Goal: Task Accomplishment & Management: Use online tool/utility

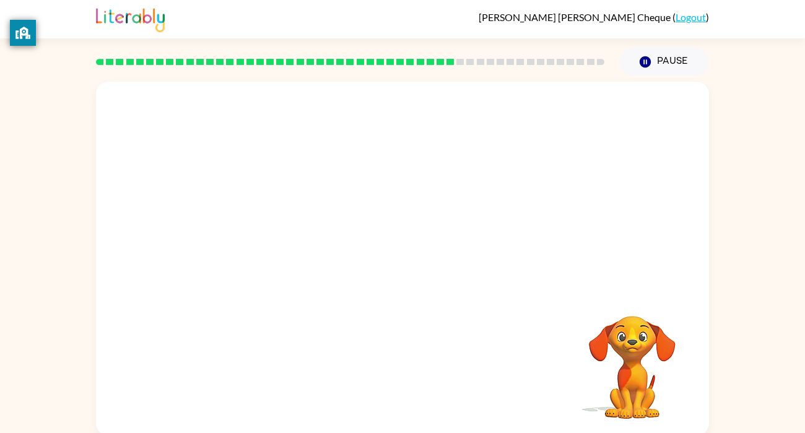
click at [406, 339] on div "Your browser must support playing .mp4 files to use Literably. Please try using…" at bounding box center [402, 259] width 613 height 354
click at [398, 287] on button "button" at bounding box center [402, 264] width 79 height 45
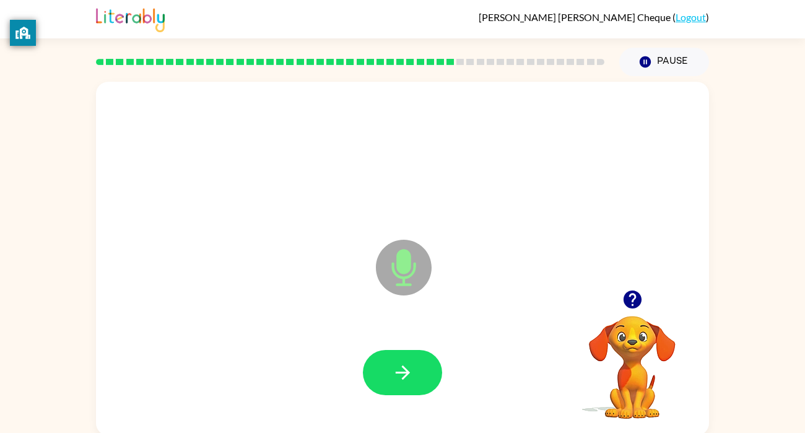
click at [398, 287] on icon at bounding box center [404, 268] width 56 height 56
click at [407, 372] on icon "button" at bounding box center [402, 373] width 14 height 14
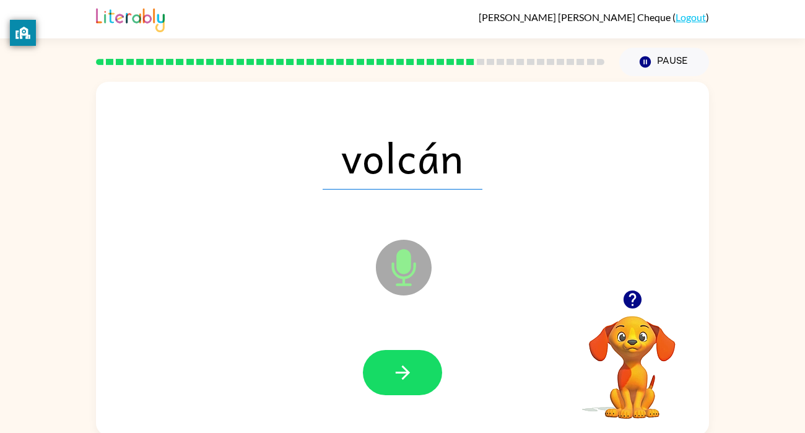
click at [407, 372] on icon "button" at bounding box center [402, 373] width 14 height 14
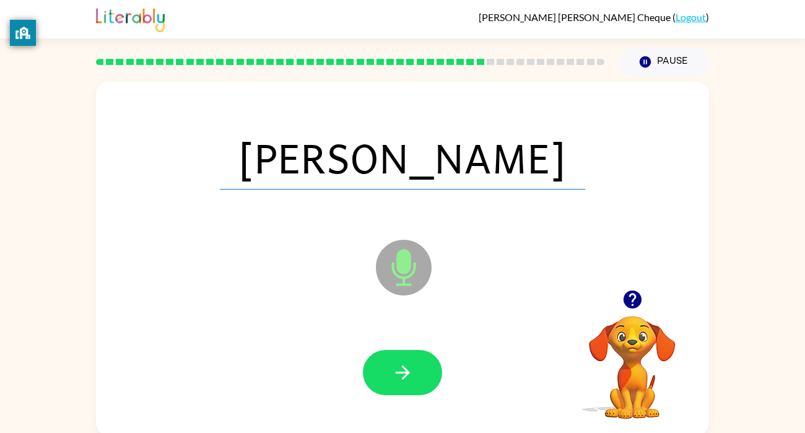
click at [407, 372] on icon "button" at bounding box center [402, 373] width 14 height 14
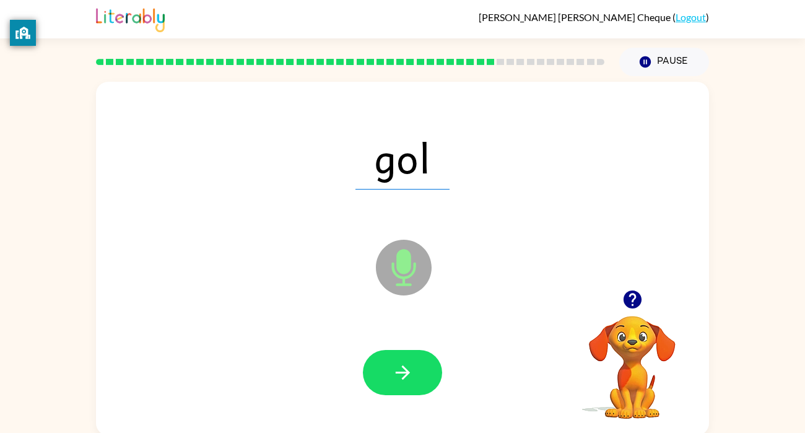
click at [407, 372] on icon "button" at bounding box center [402, 373] width 14 height 14
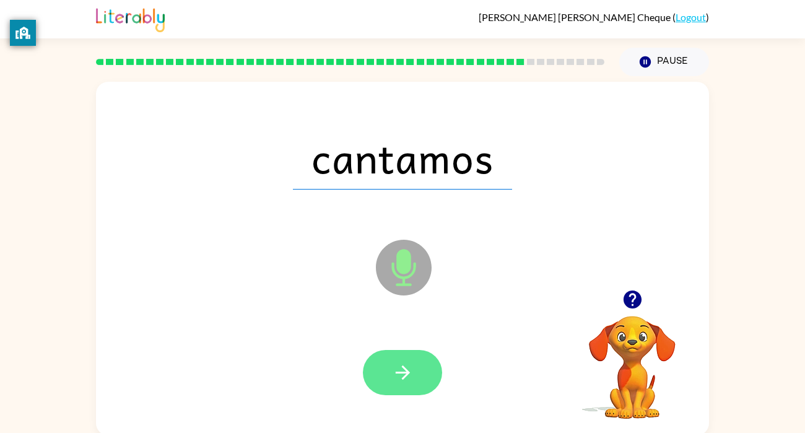
click at [401, 383] on icon "button" at bounding box center [403, 373] width 22 height 22
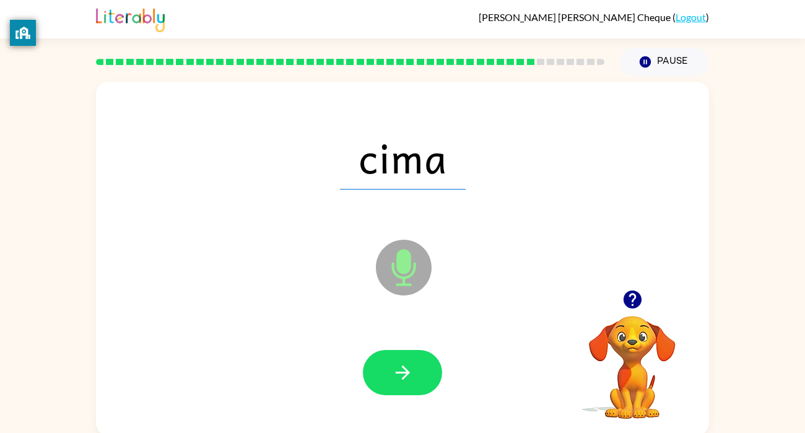
click at [401, 383] on icon "button" at bounding box center [403, 373] width 22 height 22
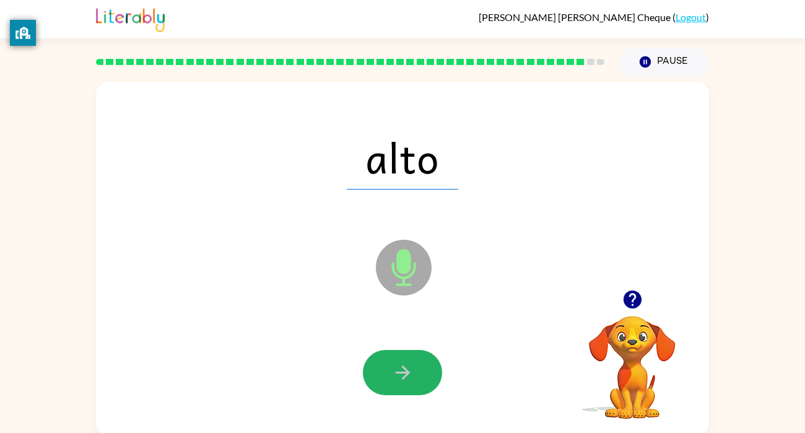
click at [401, 383] on icon "button" at bounding box center [403, 373] width 22 height 22
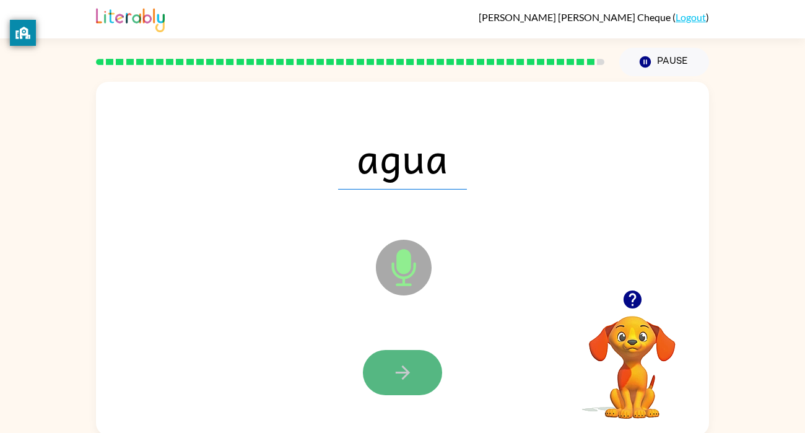
click at [400, 382] on icon "button" at bounding box center [403, 373] width 22 height 22
